Goal: Task Accomplishment & Management: Use online tool/utility

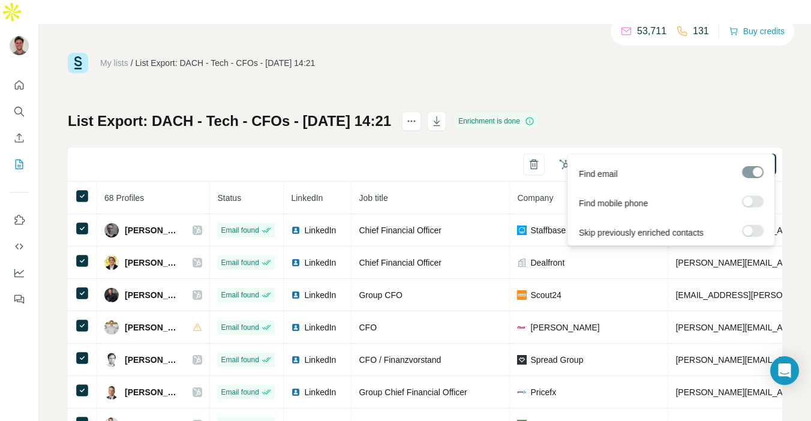
click at [713, 158] on span "Find all emails (68)" at bounding box center [728, 164] width 71 height 12
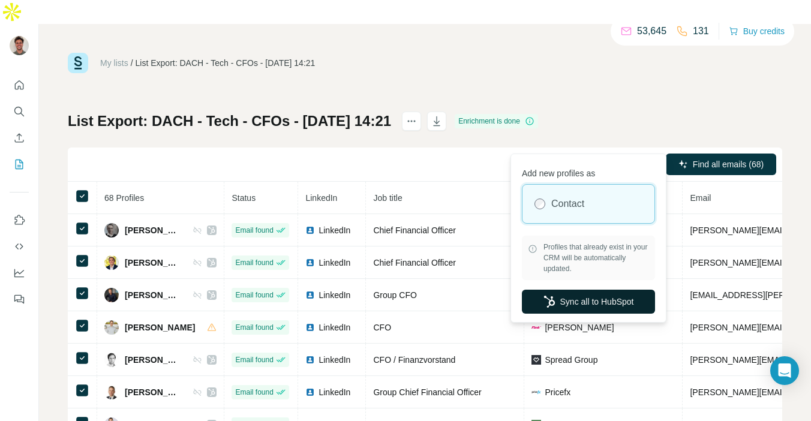
click at [575, 310] on button "Sync all to HubSpot" at bounding box center [588, 302] width 133 height 24
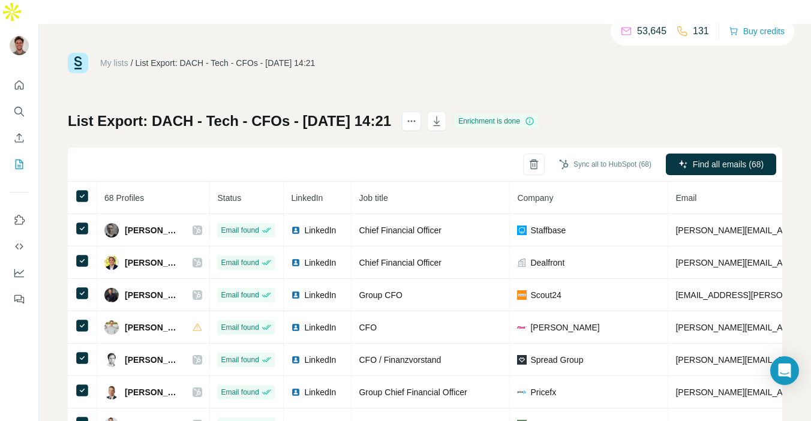
click at [296, 53] on div "My lists / List Export: DACH - Tech - CFOs - 14/08/2025 14:21" at bounding box center [191, 63] width 247 height 20
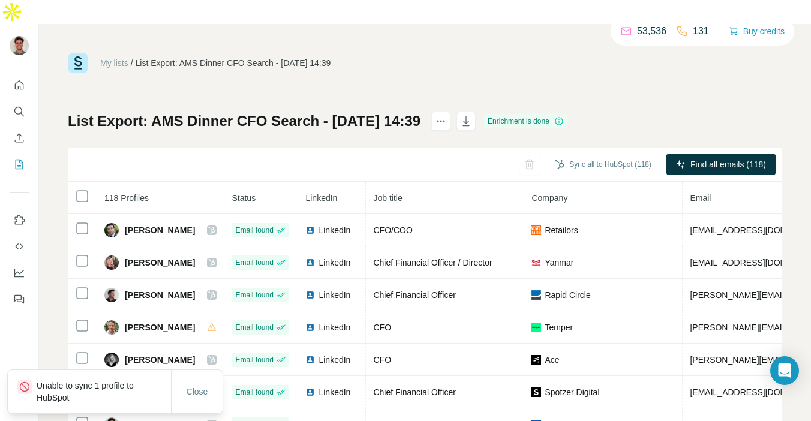
click at [73, 182] on th at bounding box center [82, 198] width 29 height 32
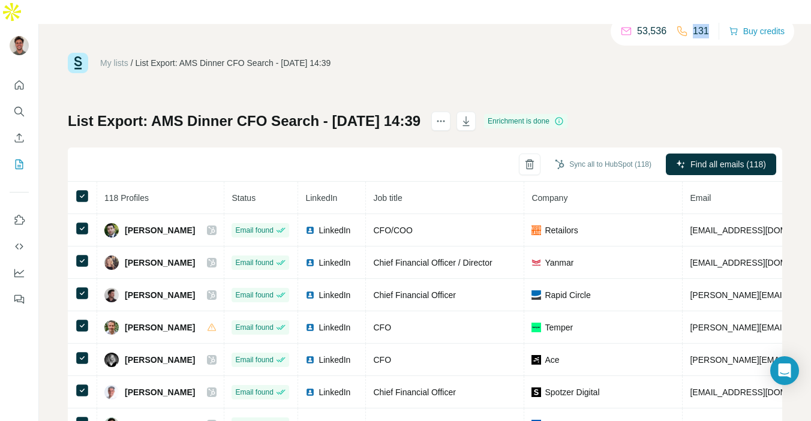
drag, startPoint x: 708, startPoint y: 31, endPoint x: 676, endPoint y: 31, distance: 31.8
click at [676, 31] on div "53,536 131 Buy credits" at bounding box center [701, 31] width 183 height 29
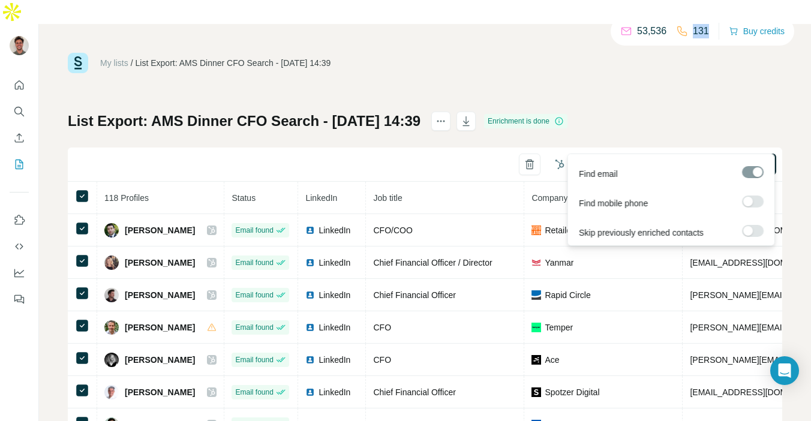
click at [715, 158] on span "Find all emails (118)" at bounding box center [728, 164] width 76 height 12
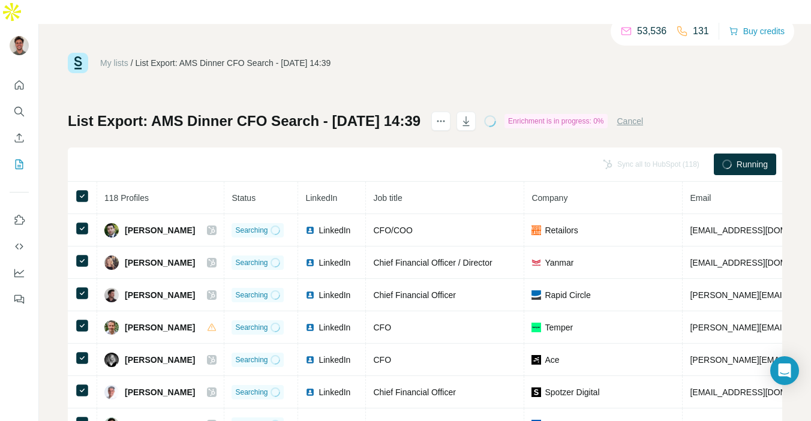
click at [744, 158] on span "Running" at bounding box center [751, 164] width 31 height 12
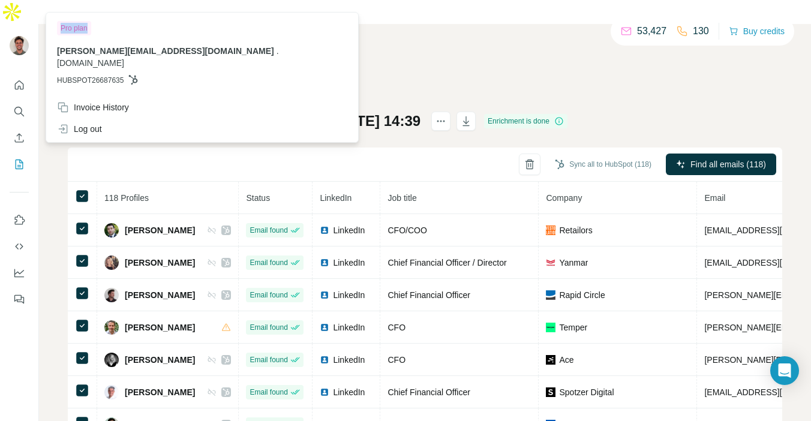
drag, startPoint x: 60, startPoint y: 27, endPoint x: 101, endPoint y: 27, distance: 40.8
click at [101, 27] on div "Pro plan" at bounding box center [202, 28] width 290 height 14
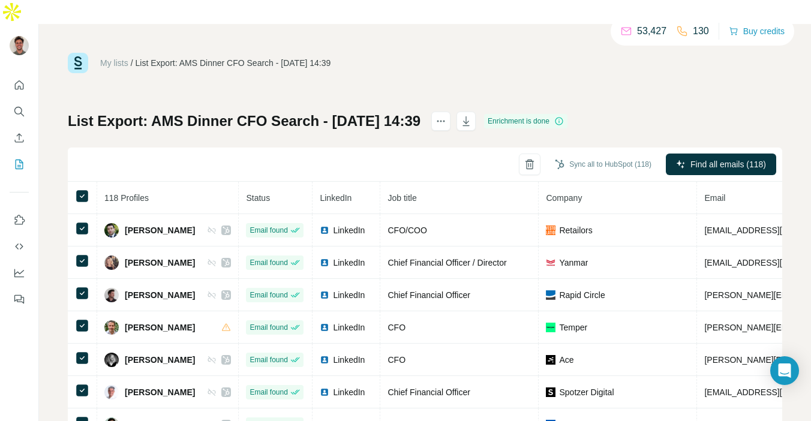
click at [275, 82] on div "My lists / List Export: AMS Dinner CFO Search - [DATE] 14:39 53,427 130 Buy cre…" at bounding box center [425, 276] width 714 height 446
